Goal: Information Seeking & Learning: Learn about a topic

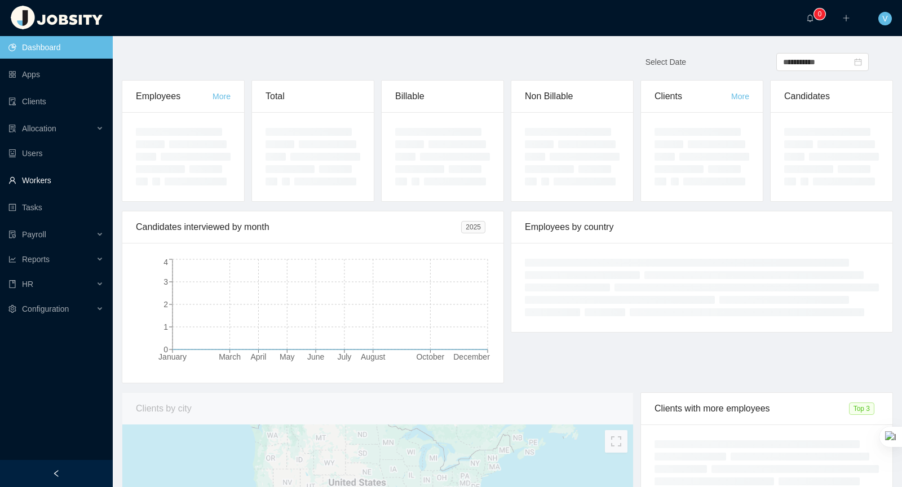
click at [69, 177] on link "Workers" at bounding box center [55, 180] width 95 height 23
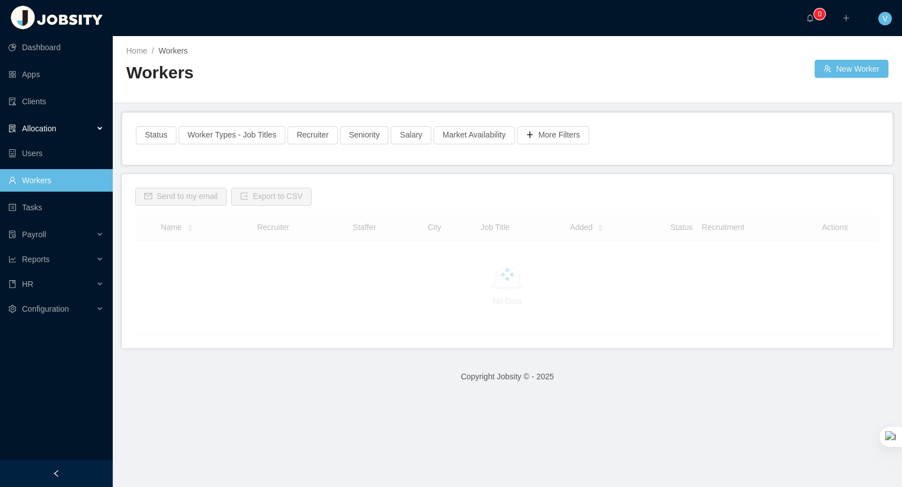
click at [87, 127] on div "Allocation" at bounding box center [56, 128] width 113 height 23
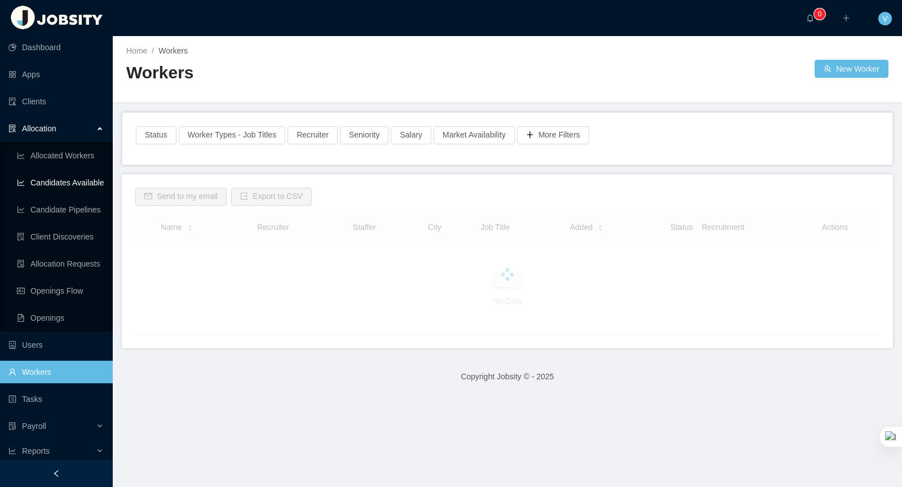
click at [85, 185] on link "Candidates Available" at bounding box center [60, 182] width 87 height 23
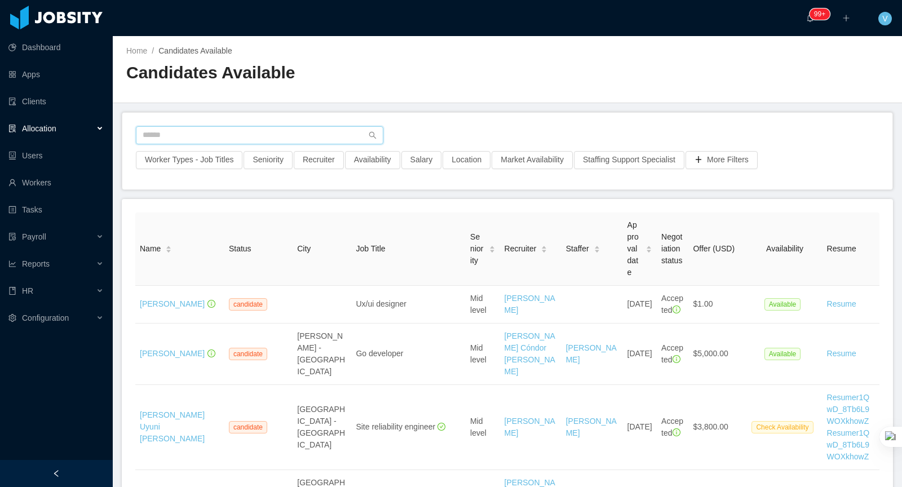
click at [272, 138] on input "text" at bounding box center [260, 135] width 248 height 18
click at [217, 162] on button "Worker Types - Job Titles" at bounding box center [189, 160] width 107 height 18
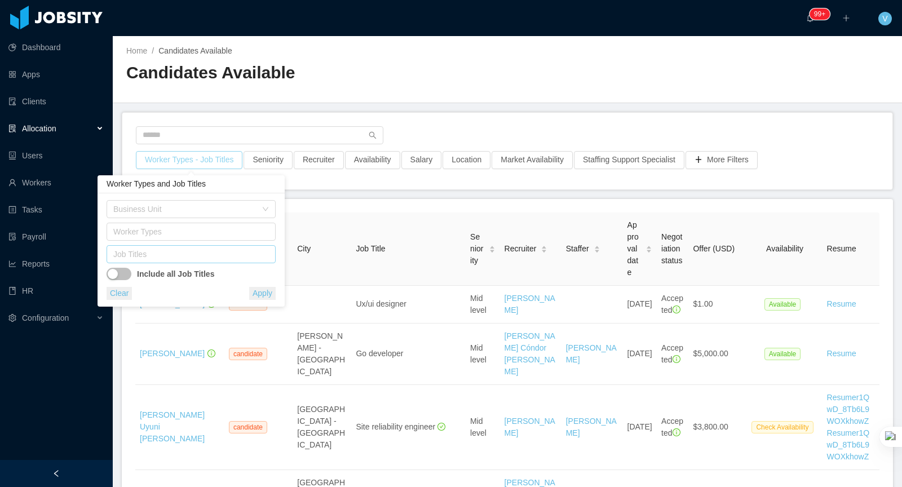
click at [157, 253] on div "Job Titles" at bounding box center [188, 254] width 151 height 11
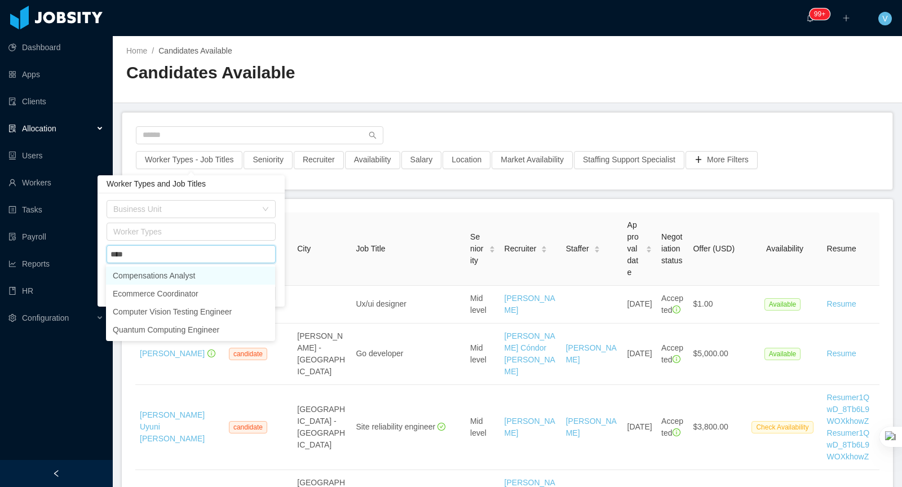
type input "*****"
click at [185, 277] on li "Computer Vision Testing Engineer" at bounding box center [190, 276] width 169 height 18
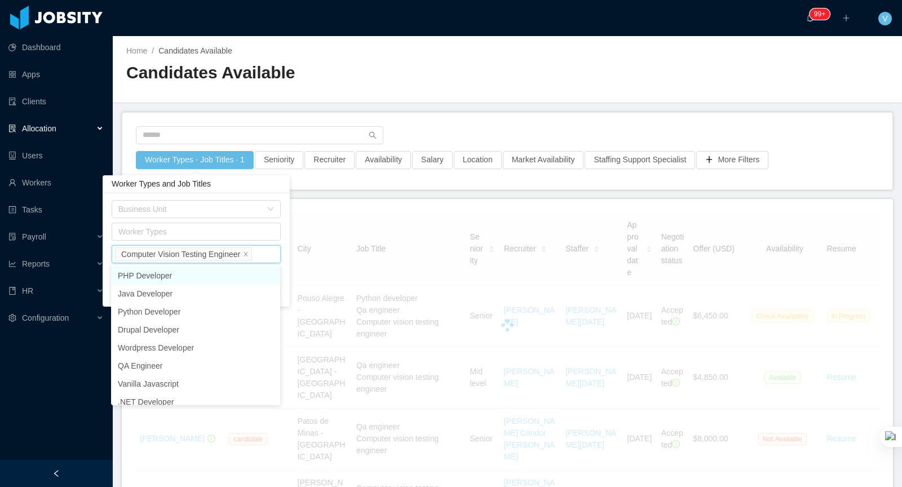
click at [460, 100] on div "Home / Candidates Available / Candidates Available" at bounding box center [507, 69] width 789 height 67
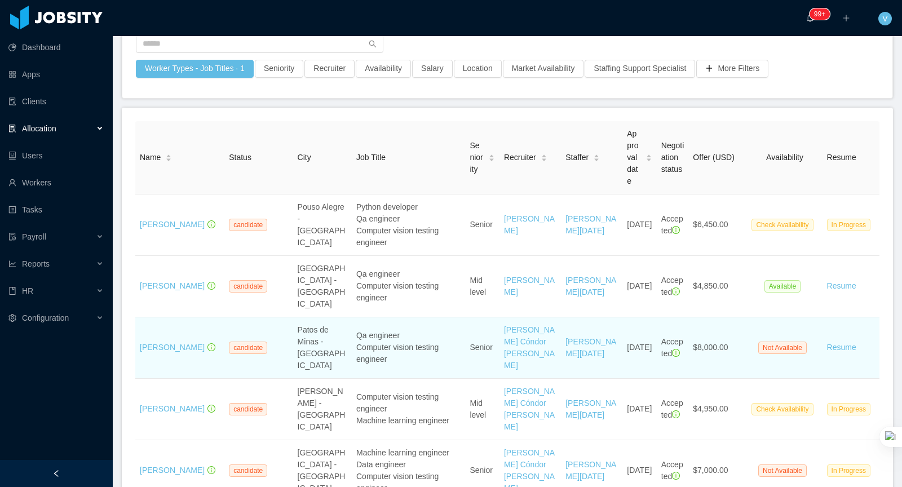
scroll to position [161, 0]
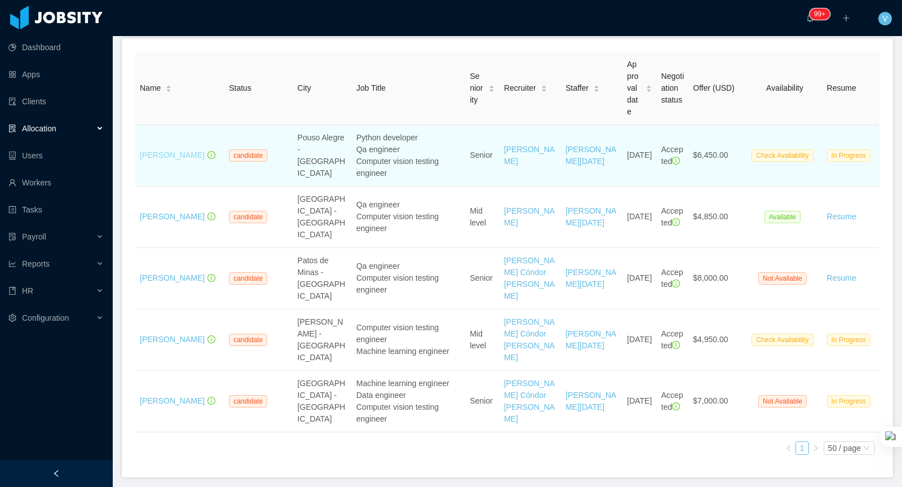
click at [171, 157] on link "Douglas Bonafé" at bounding box center [172, 155] width 65 height 9
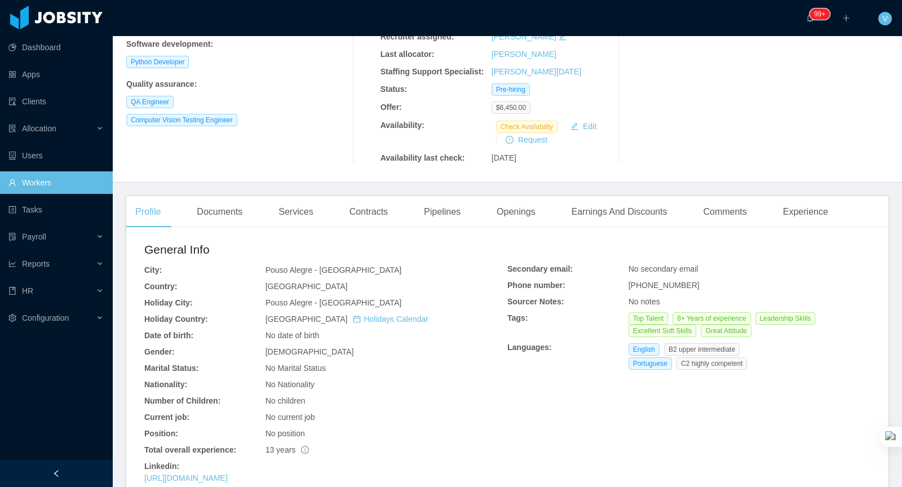
scroll to position [277, 0]
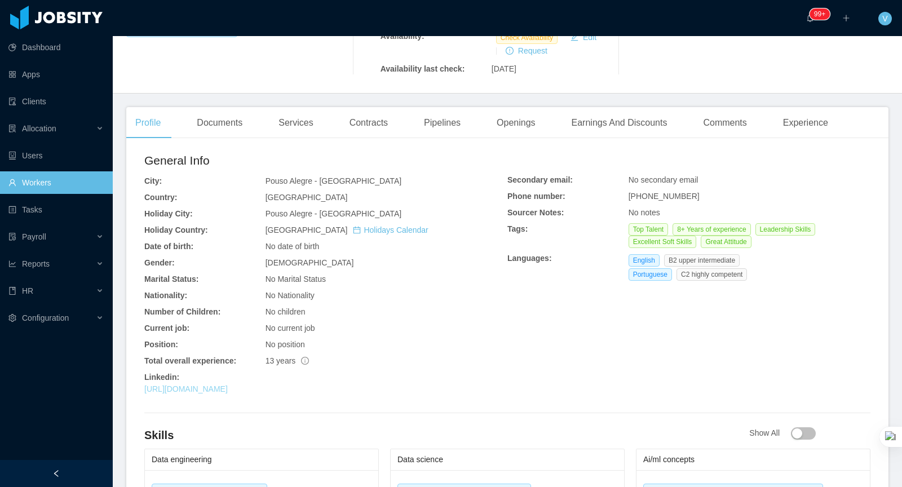
click at [228, 385] on link "https://www.linkedin.com/in/brdouglasbonafe" at bounding box center [185, 389] width 83 height 9
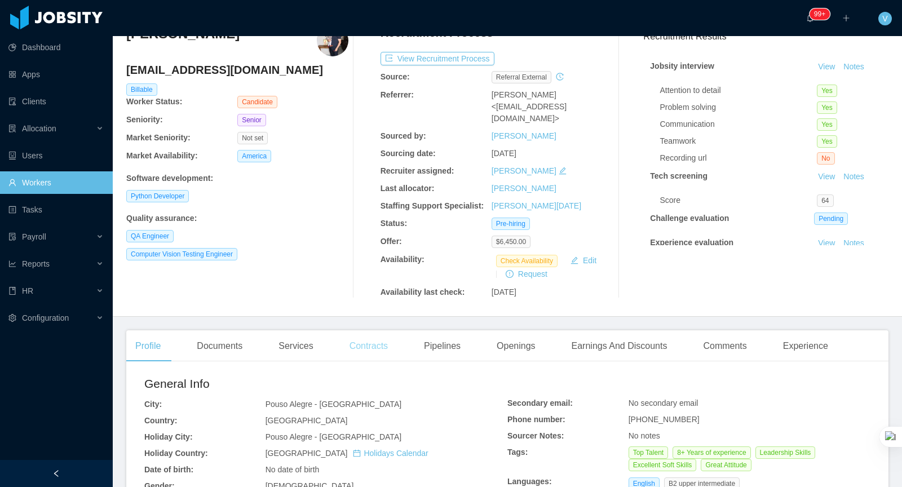
scroll to position [0, 0]
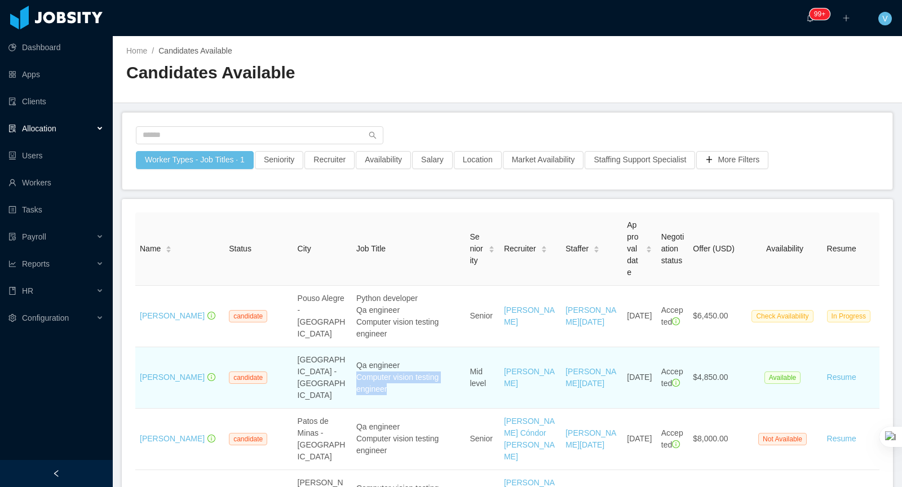
drag, startPoint x: 356, startPoint y: 370, endPoint x: 446, endPoint y: 383, distance: 91.2
click at [446, 383] on div "Computer vision testing engineer" at bounding box center [408, 384] width 104 height 24
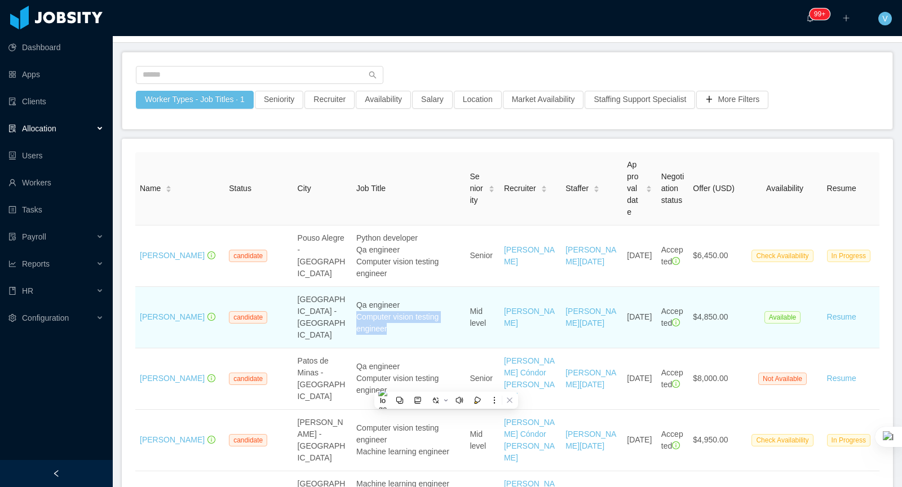
scroll to position [78, 0]
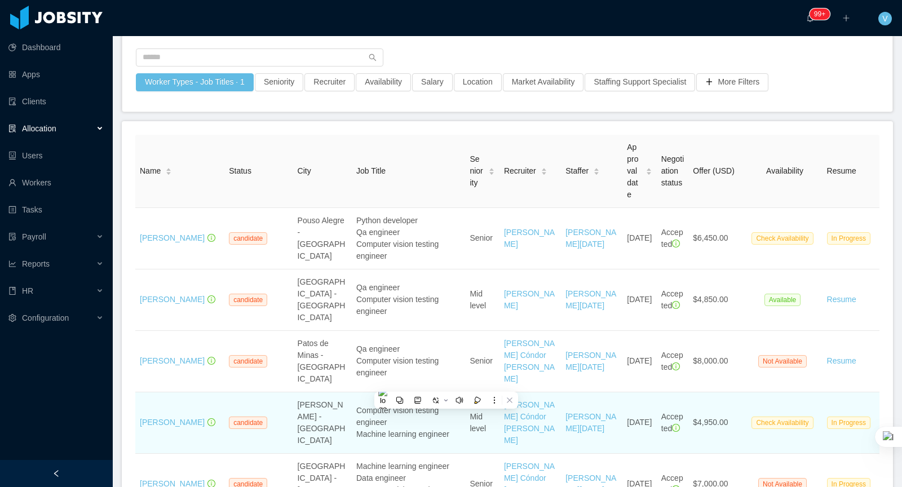
click at [432, 406] on span "Computer vision testing engineer" at bounding box center [397, 416] width 82 height 21
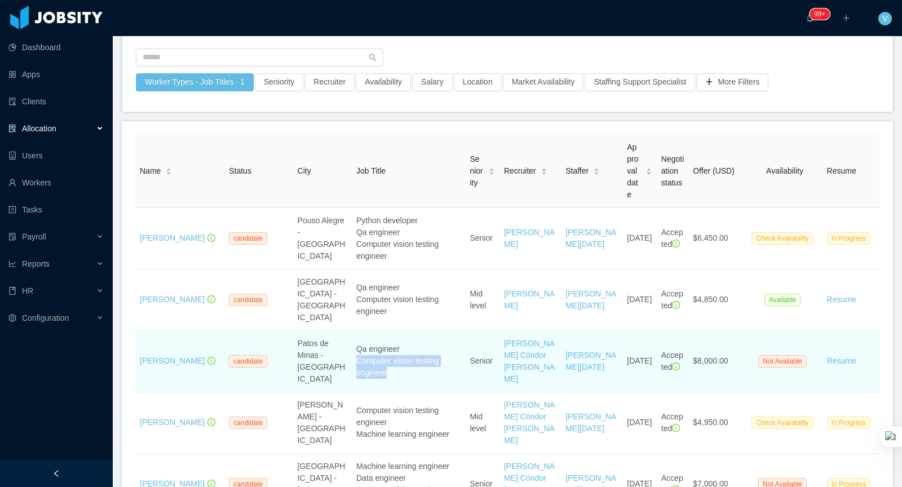
drag, startPoint x: 356, startPoint y: 342, endPoint x: 400, endPoint y: 365, distance: 50.2
click at [400, 365] on td "Qa engineer Computer vision testing engineer" at bounding box center [408, 361] width 113 height 61
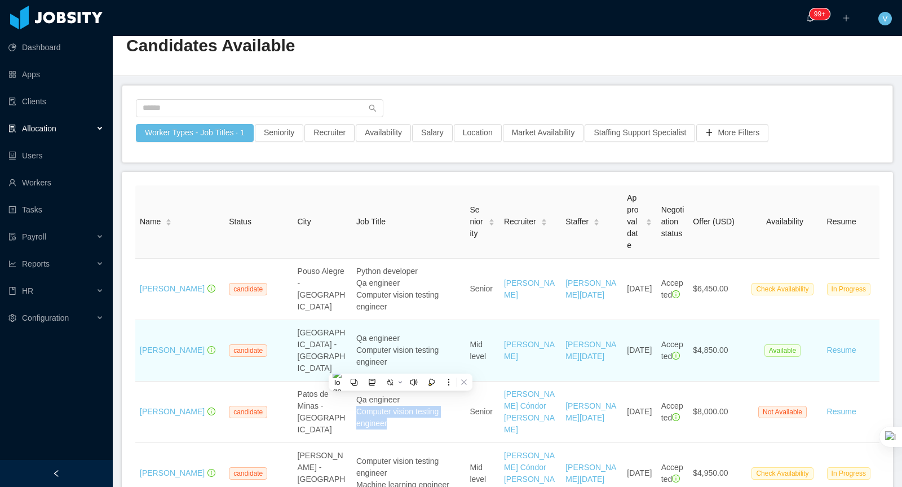
scroll to position [0, 0]
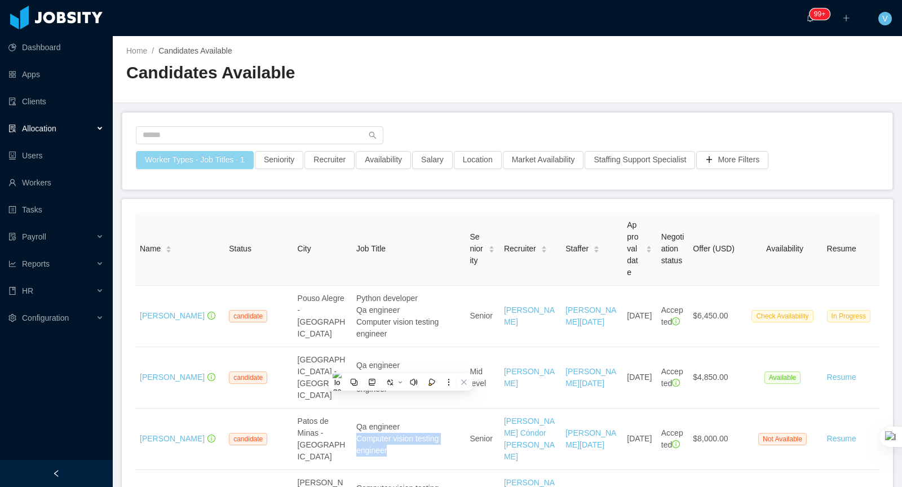
click at [202, 162] on button "Worker Types - Job Titles · 1" at bounding box center [195, 160] width 118 height 18
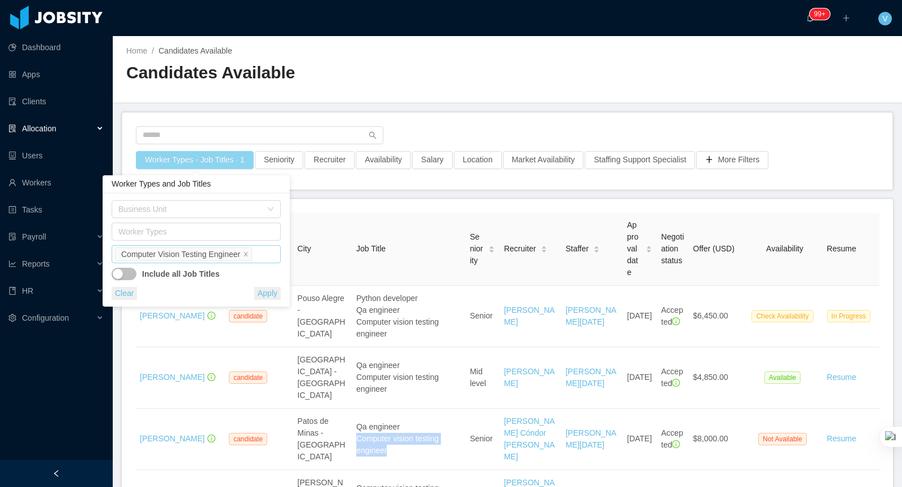
click at [246, 255] on li "Computer Vision Testing Engineer" at bounding box center [183, 255] width 137 height 14
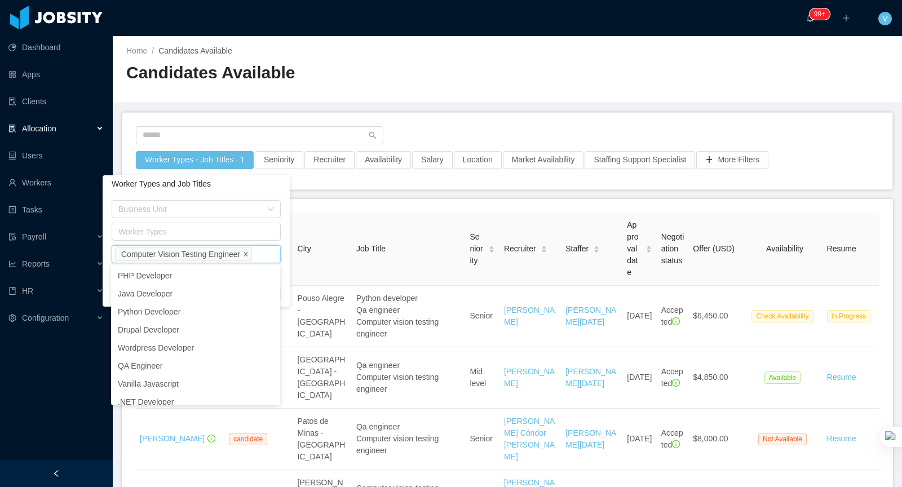
scroll to position [3307, 0]
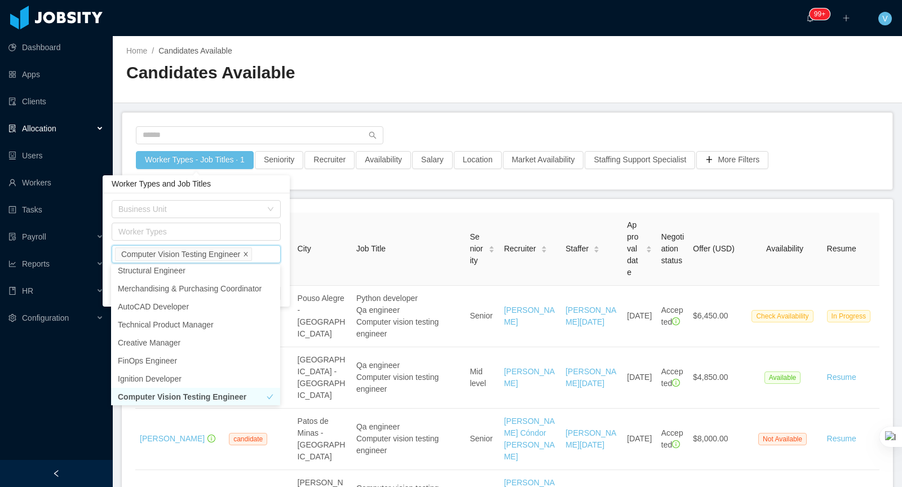
click at [249, 255] on icon "icon: close" at bounding box center [246, 254] width 6 height 6
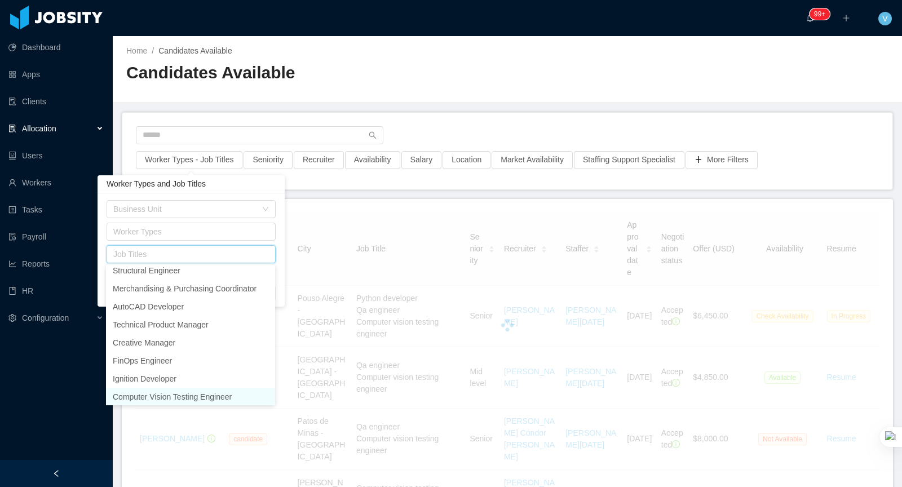
click at [245, 255] on div "Job Titles" at bounding box center [188, 254] width 151 height 11
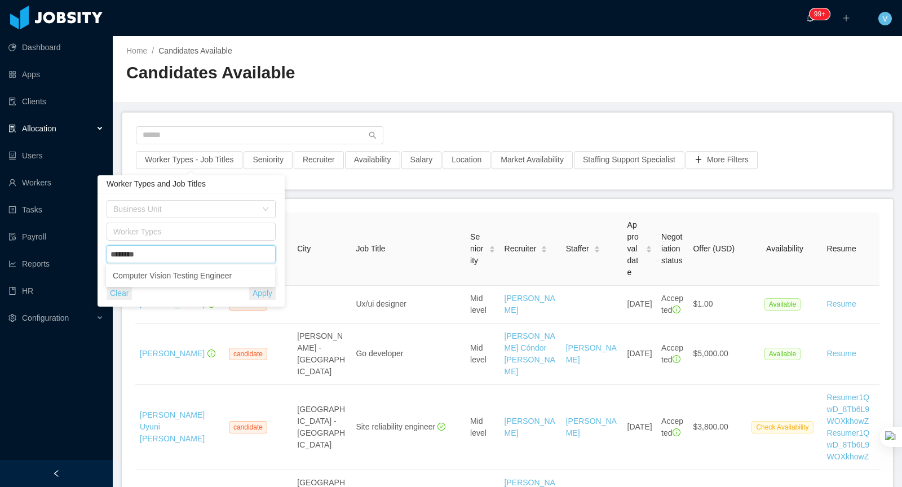
type input "********"
click at [489, 84] on h2 "Candidates Available" at bounding box center [316, 72] width 381 height 23
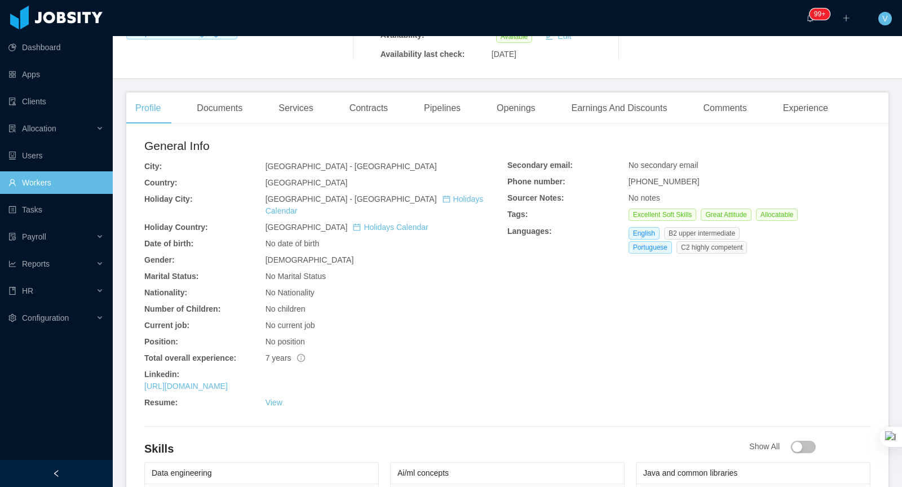
scroll to position [329, 0]
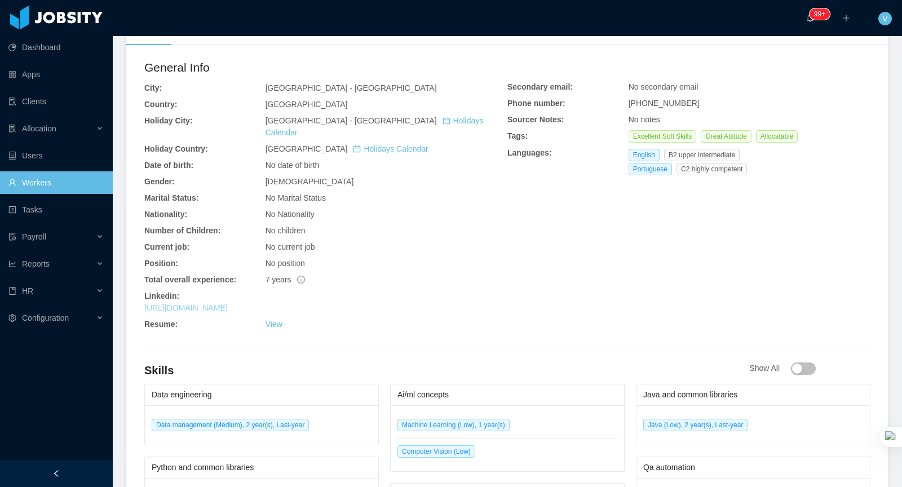
click at [228, 303] on link "https://www.linkedin.com/in/juliabsommer" at bounding box center [185, 307] width 83 height 9
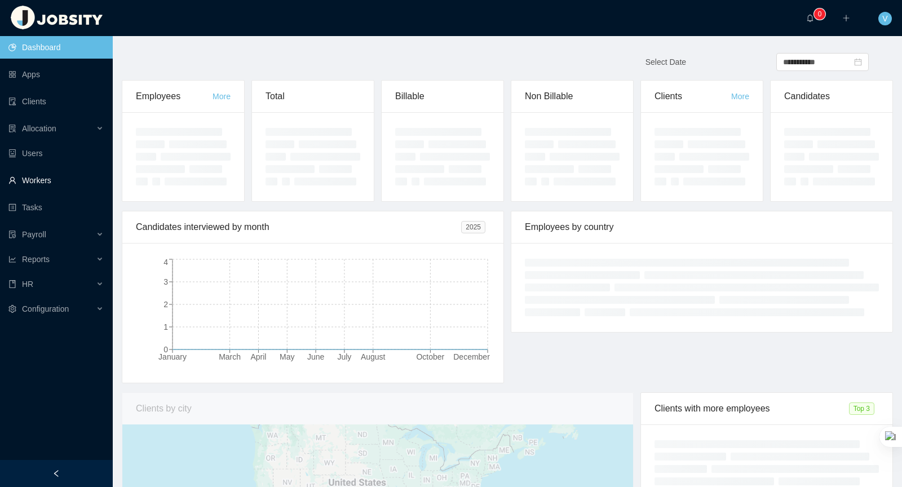
click at [29, 180] on link "Workers" at bounding box center [55, 180] width 95 height 23
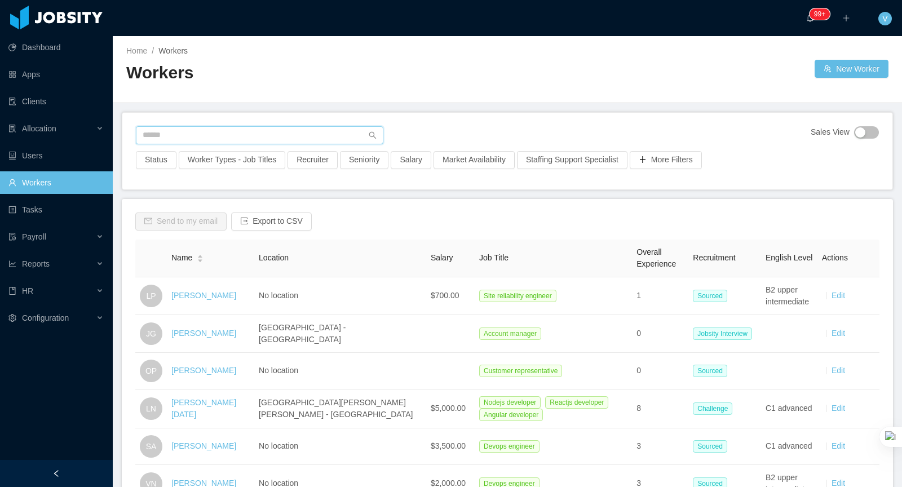
click at [206, 138] on input "text" at bounding box center [260, 135] width 248 height 18
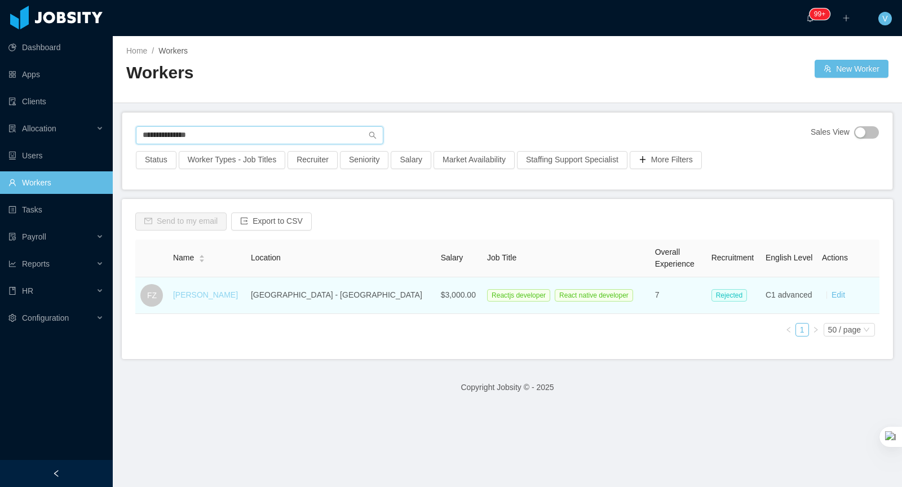
type input "**********"
click at [220, 295] on link "[PERSON_NAME]" at bounding box center [205, 294] width 65 height 9
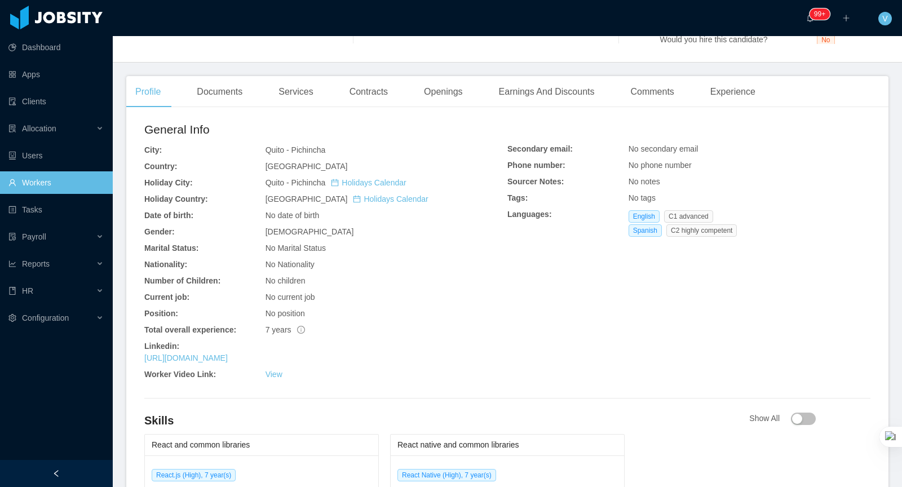
scroll to position [303, 0]
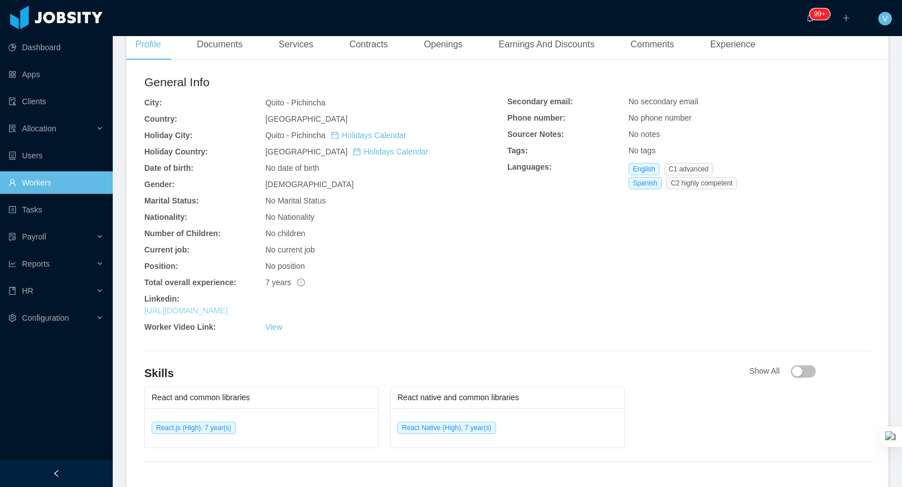
click at [228, 311] on link "[URL][DOMAIN_NAME]" at bounding box center [185, 310] width 83 height 9
